Goal: Find specific page/section: Find specific page/section

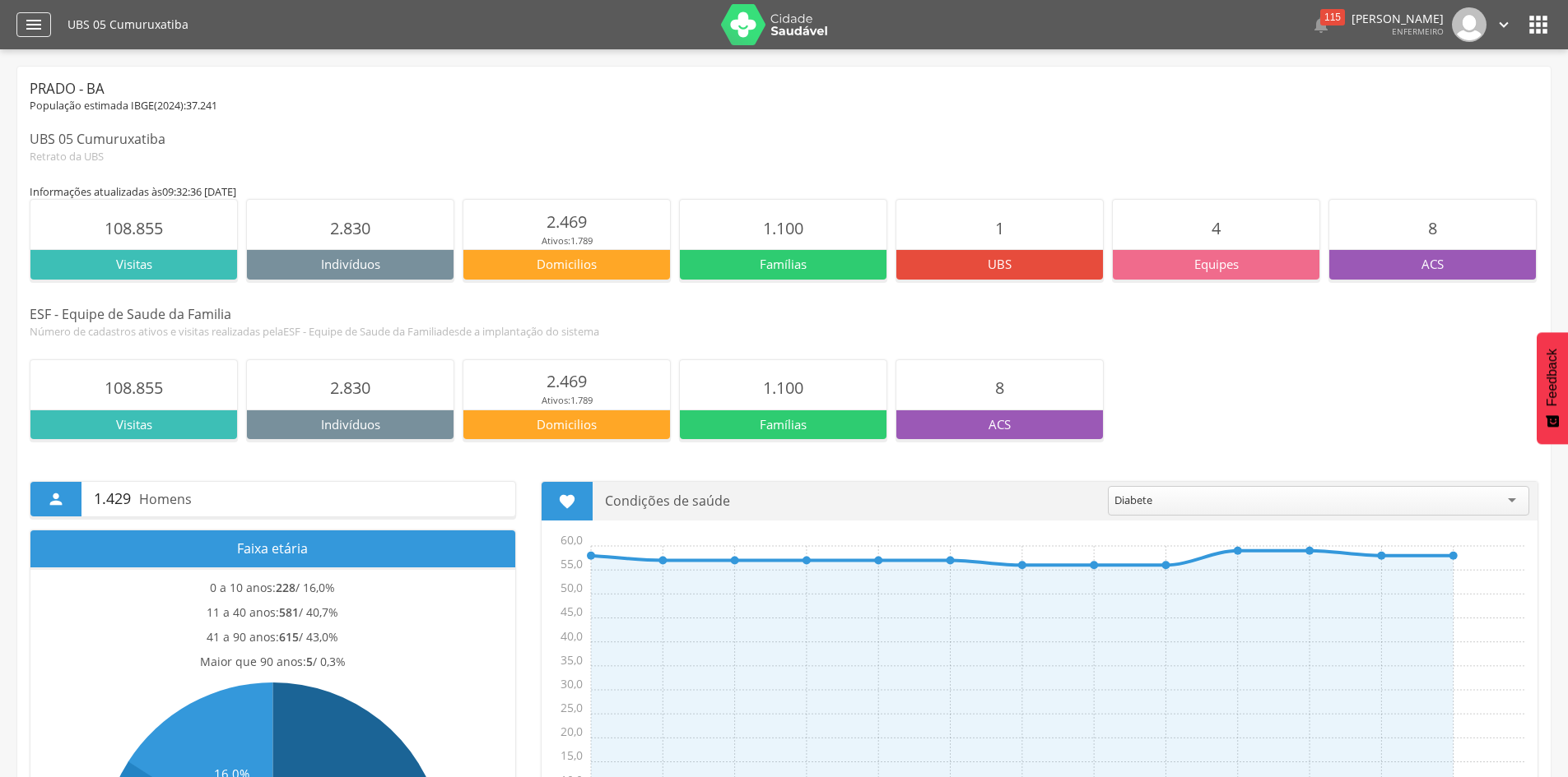
click at [33, 15] on icon "" at bounding box center [34, 25] width 20 height 20
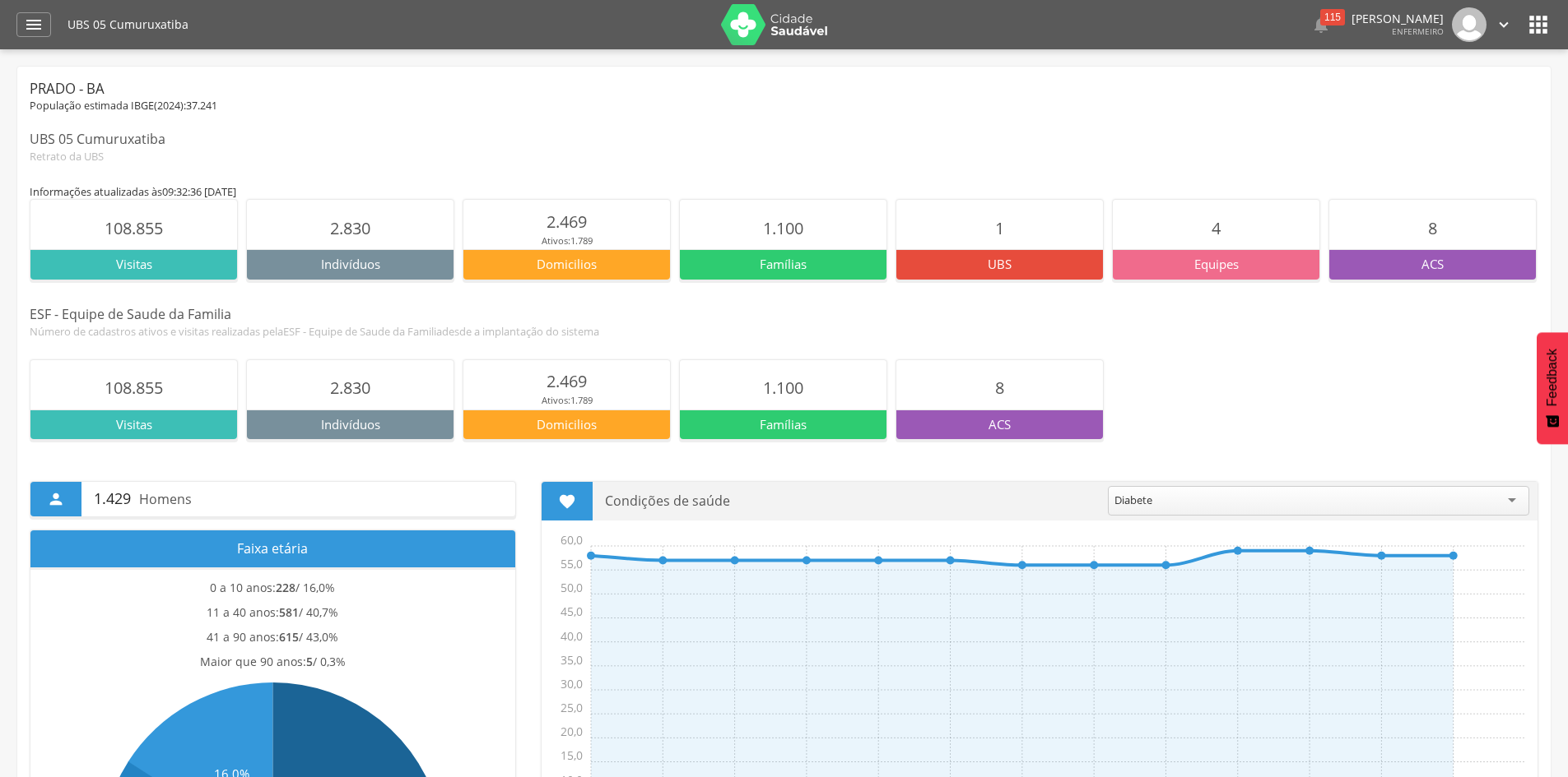
click at [970, 244] on section "1" at bounding box center [999, 224] width 207 height 49
click at [157, 260] on p "Visitas" at bounding box center [133, 265] width 207 height 18
click at [157, 217] on span "108.855" at bounding box center [134, 228] width 59 height 23
click at [142, 233] on span "108.855" at bounding box center [134, 228] width 59 height 23
click at [121, 234] on span "108.855" at bounding box center [134, 228] width 59 height 23
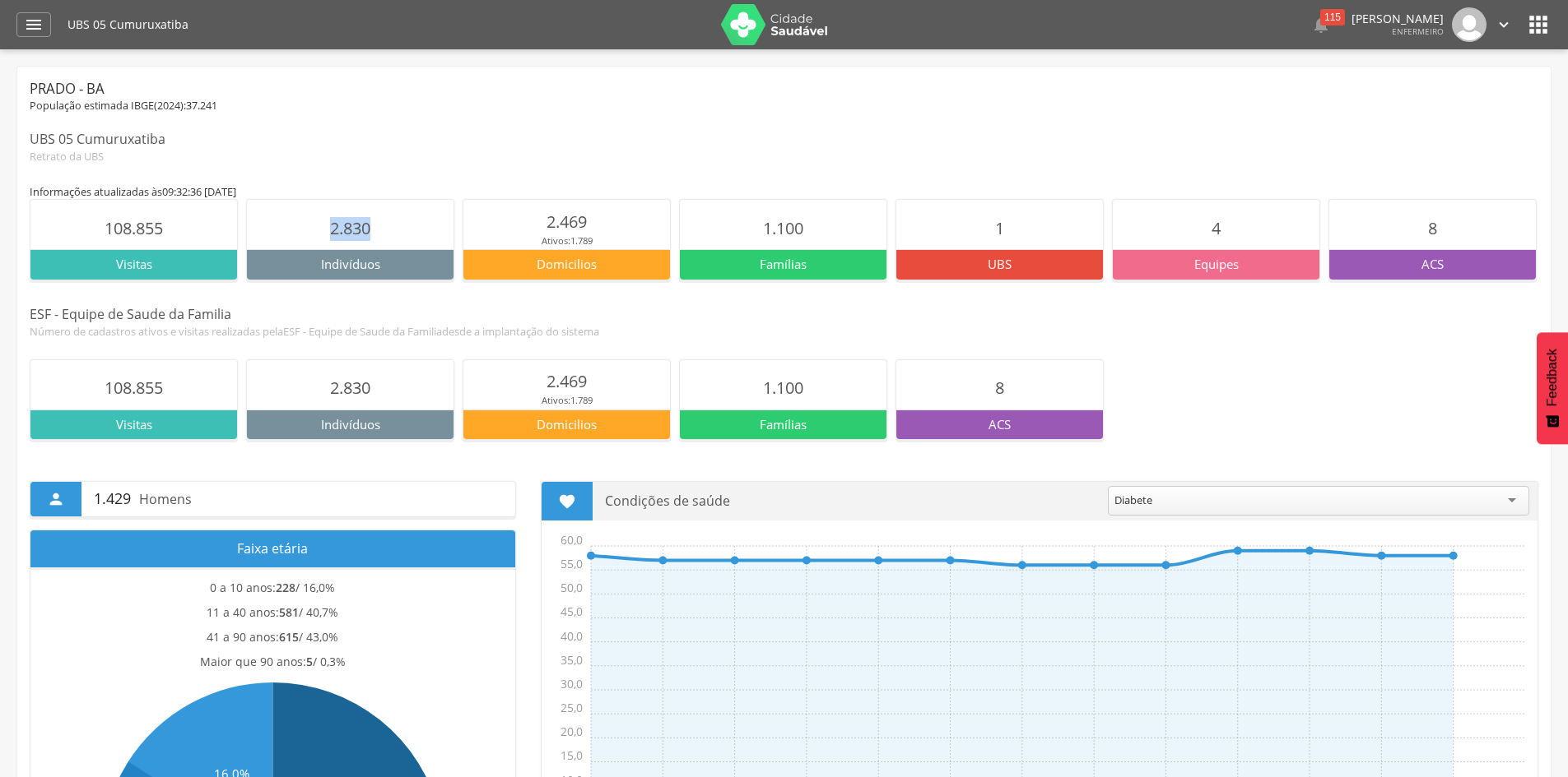
drag, startPoint x: 325, startPoint y: 229, endPoint x: 410, endPoint y: 229, distance: 85.0
click at [410, 229] on section "2.830" at bounding box center [350, 224] width 207 height 49
click at [370, 235] on span "2.830" at bounding box center [350, 228] width 40 height 23
drag, startPoint x: 332, startPoint y: 231, endPoint x: 388, endPoint y: 231, distance: 56.0
click at [388, 231] on section "2.830" at bounding box center [350, 224] width 207 height 49
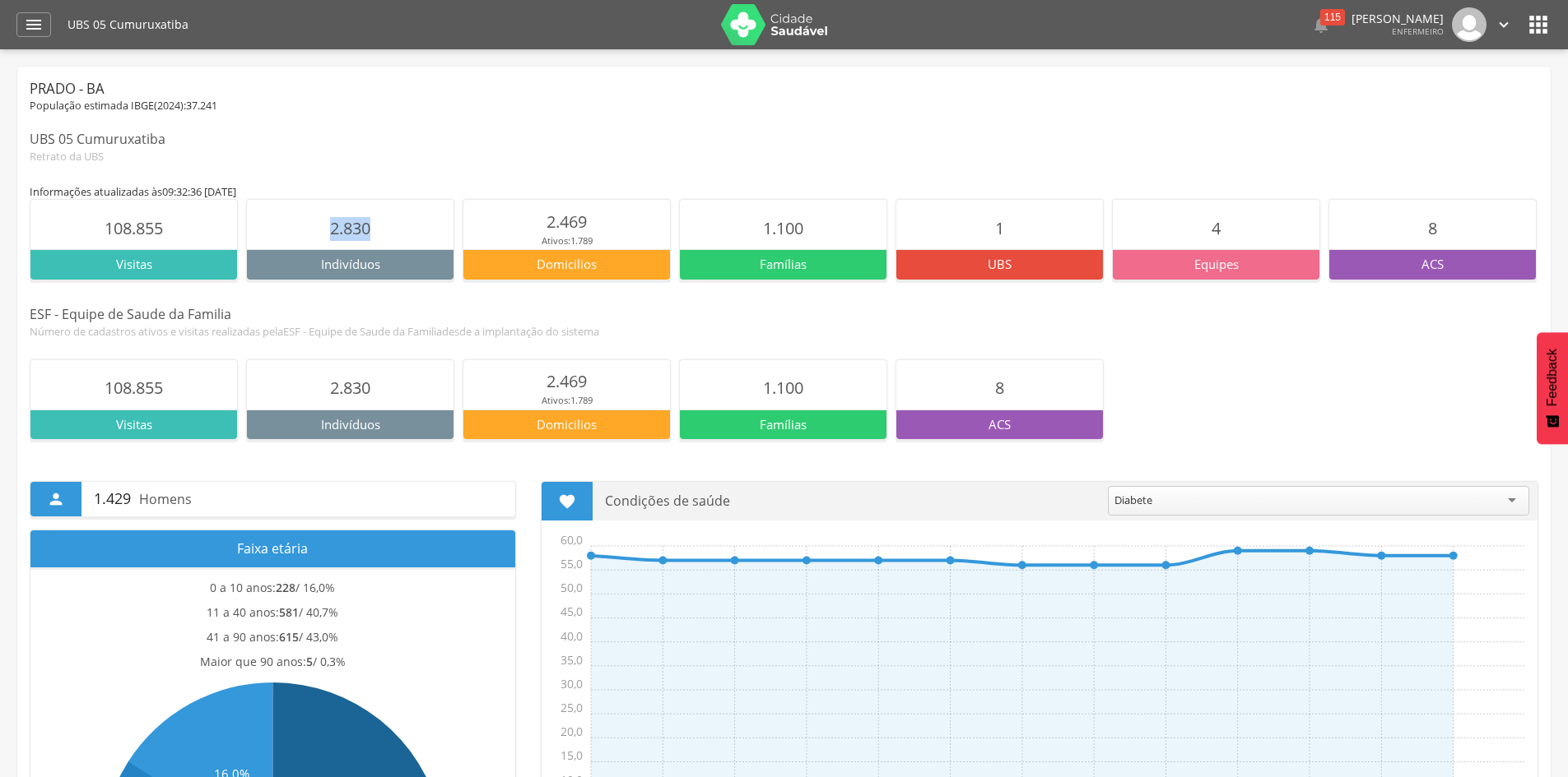
click at [405, 249] on section "2.830" at bounding box center [350, 224] width 207 height 49
click at [405, 242] on section "2.830" at bounding box center [350, 224] width 207 height 49
click at [1507, 19] on icon "" at bounding box center [1504, 25] width 18 height 18
drag, startPoint x: 1516, startPoint y: 140, endPoint x: 1534, endPoint y: 72, distance: 70.3
click at [1517, 140] on div "UBS 05 Cumuruxatiba" at bounding box center [783, 139] width 1509 height 19
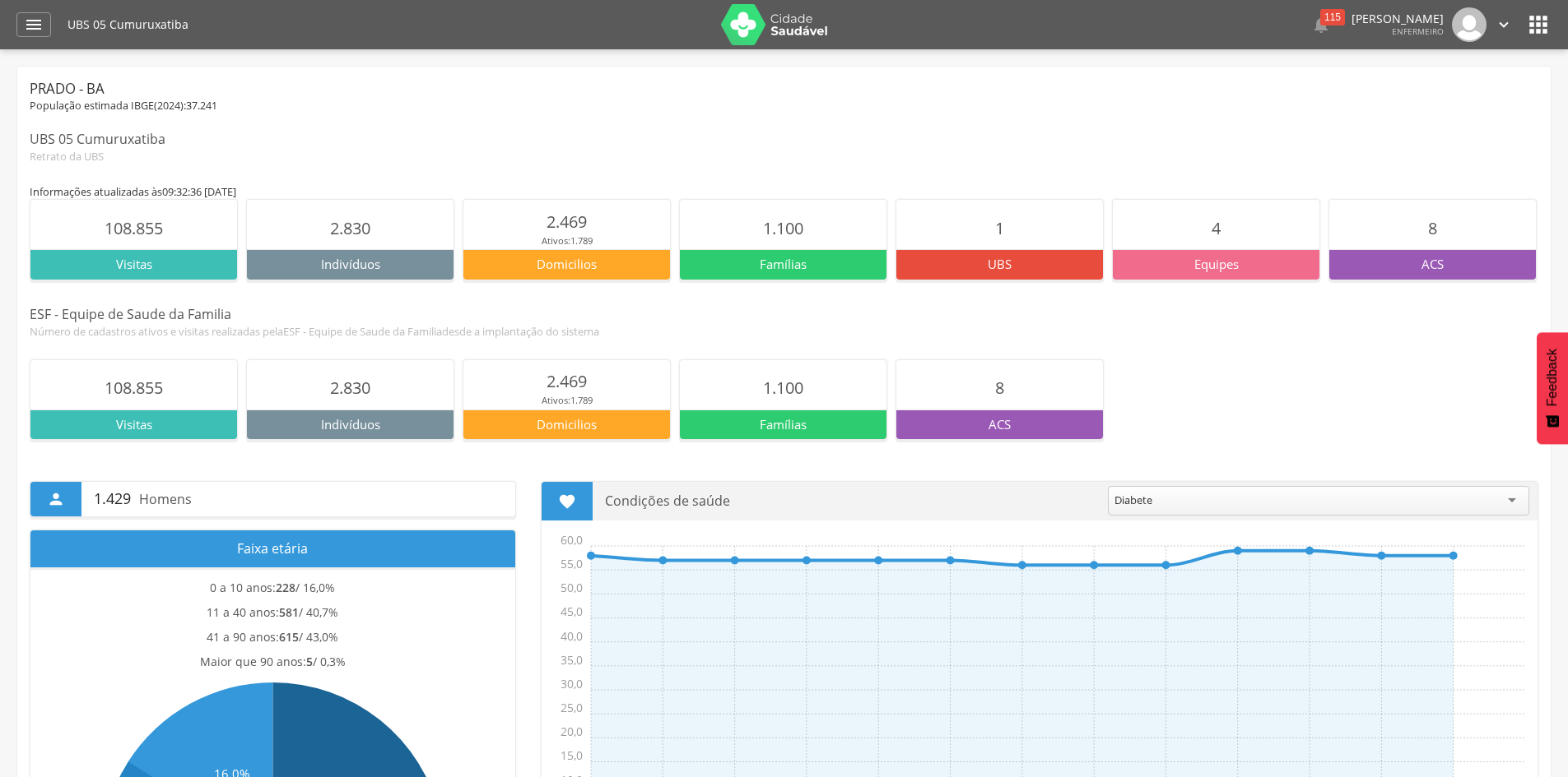
click at [1536, 28] on icon "" at bounding box center [1537, 24] width 26 height 26
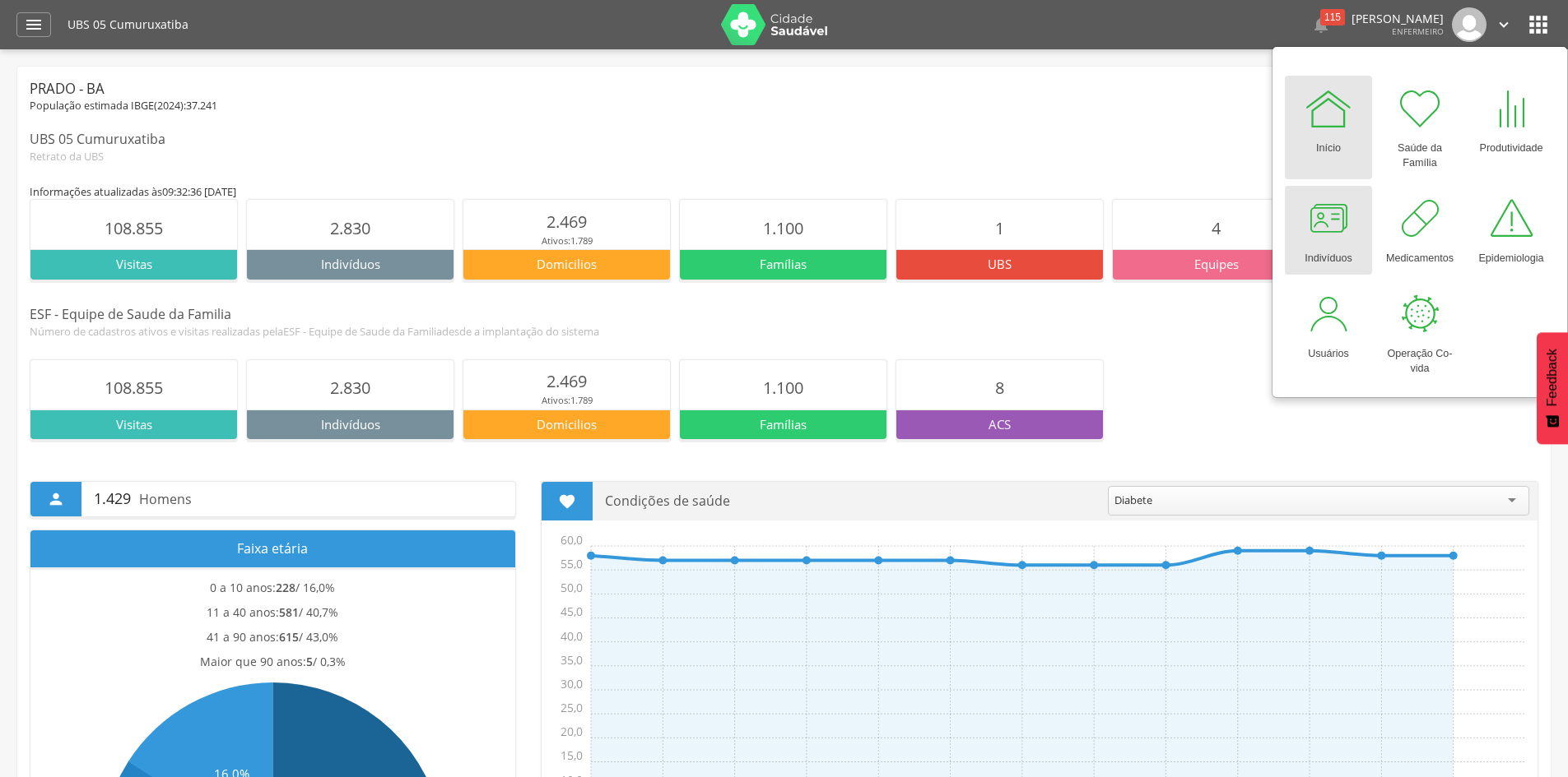
click at [1344, 244] on div "Indivíduos" at bounding box center [1328, 255] width 47 height 23
